Goal: Information Seeking & Learning: Learn about a topic

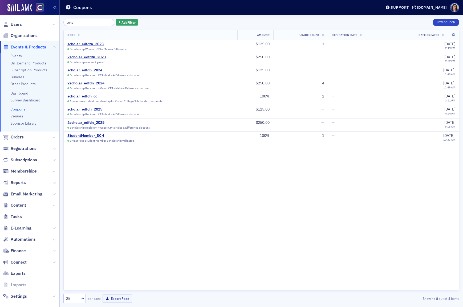
click at [24, 47] on span "Events & Products" at bounding box center [28, 47] width 35 height 6
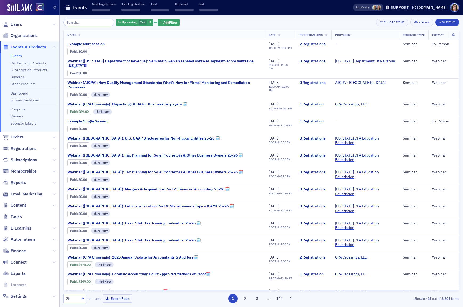
click at [85, 23] on input "search" at bounding box center [88, 22] width 51 height 7
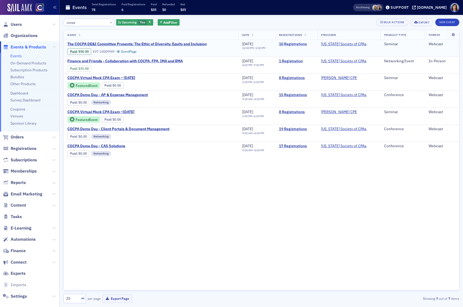
type input "cocpa"
click at [302, 44] on link "10 Registrations" at bounding box center [296, 44] width 35 height 5
click at [130, 52] on link "Event Page" at bounding box center [126, 52] width 20 height 4
drag, startPoint x: 82, startPoint y: 22, endPoint x: 63, endPoint y: 22, distance: 18.6
click at [63, 22] on input "cocpa" at bounding box center [88, 22] width 51 height 7
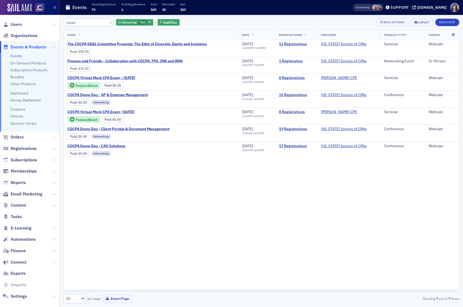
drag, startPoint x: 83, startPoint y: 23, endPoint x: 56, endPoint y: 22, distance: 26.6
click at [56, 22] on div "Users Organizations Events & Products Events On-Demand Products Subscription Pr…" at bounding box center [231, 153] width 463 height 307
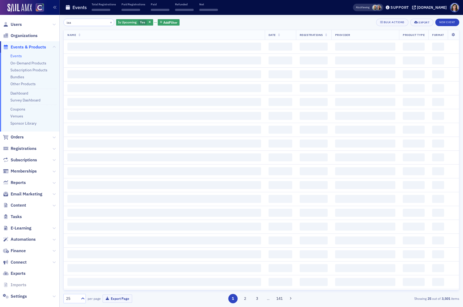
type input "iaa"
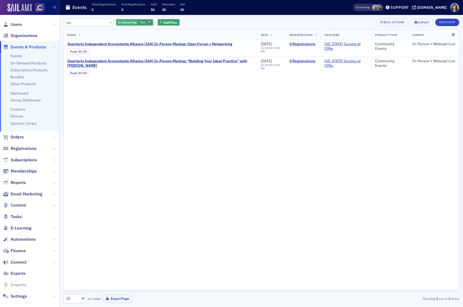
click at [149, 22] on icon "button" at bounding box center [150, 22] width 2 height 3
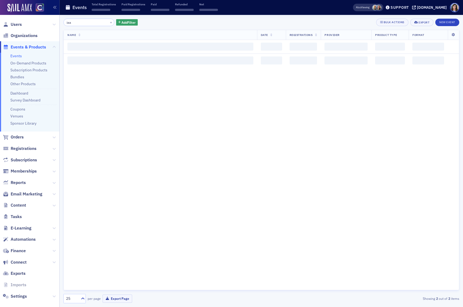
click at [143, 22] on div "iaa × Add Filter Bulk Actions Export New Event" at bounding box center [261, 22] width 396 height 7
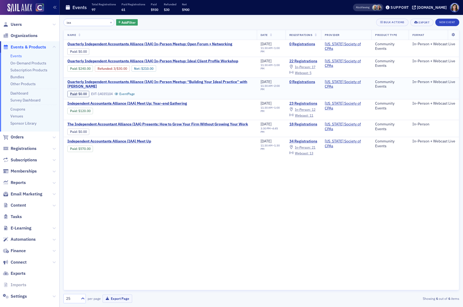
click at [130, 81] on span "Quarterly Independent Accountants Alliance (IAA) In-Person Meetup: “Building Yo…" at bounding box center [160, 84] width 186 height 9
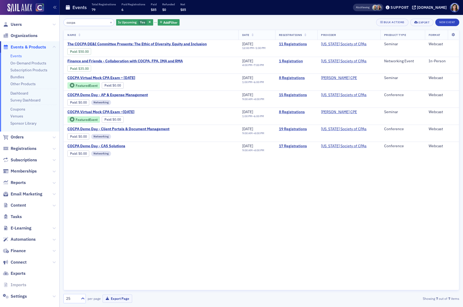
drag, startPoint x: 144, startPoint y: 22, endPoint x: 151, endPoint y: 39, distance: 18.6
click at [149, 22] on icon "button" at bounding box center [150, 22] width 2 height 3
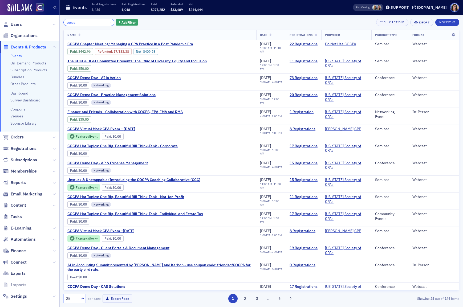
drag, startPoint x: 80, startPoint y: 23, endPoint x: 43, endPoint y: 20, distance: 36.8
click at [43, 20] on div "Users Organizations Events & Products Events On-Demand Products Subscription Pr…" at bounding box center [231, 153] width 463 height 307
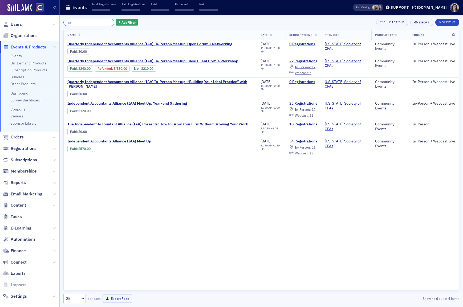
type input "iaa"
click at [182, 61] on span "Quarterly Independent Accountants Alliance (IAA) In-Person Meetup: Ideal Client…" at bounding box center [152, 61] width 171 height 5
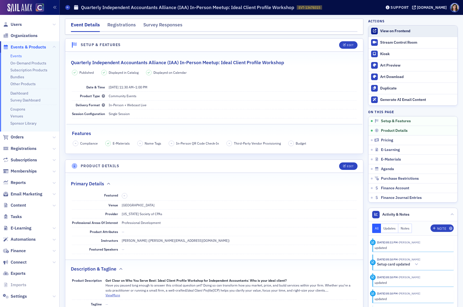
click at [397, 32] on div "View on Frontend" at bounding box center [417, 31] width 75 height 5
